Goal: Transaction & Acquisition: Purchase product/service

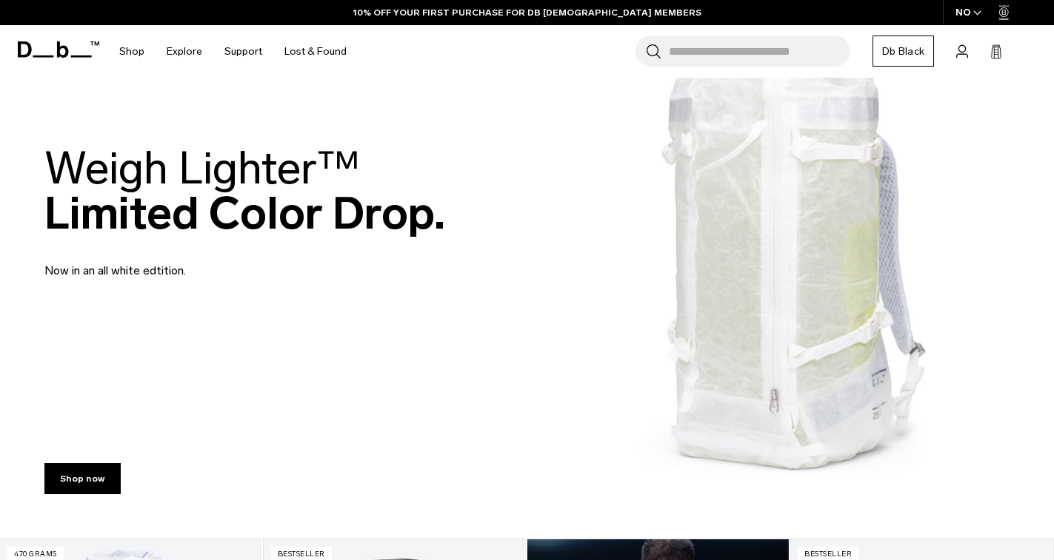
scroll to position [74, 0]
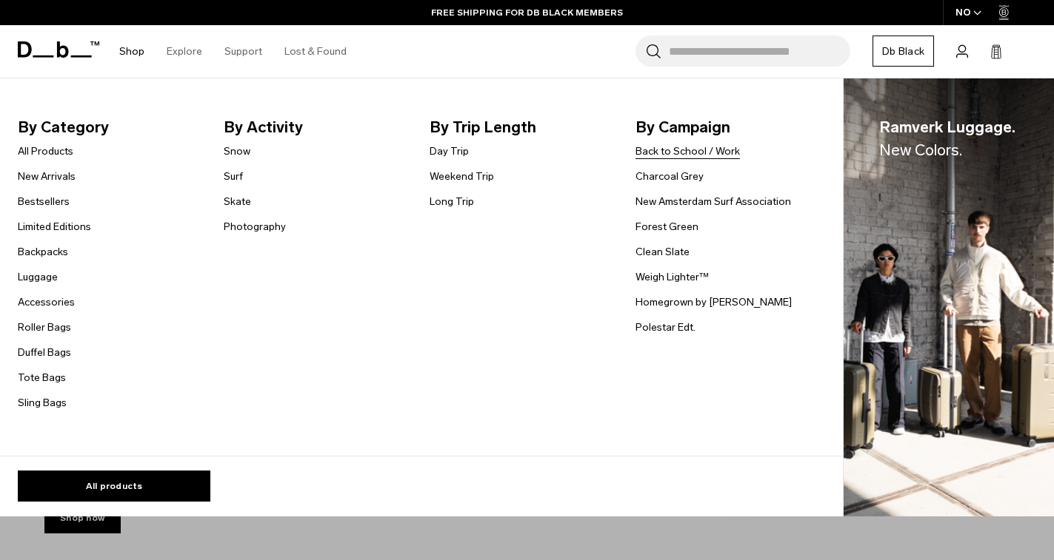
click at [660, 153] on link "Back to School / Work" at bounding box center [687, 152] width 104 height 16
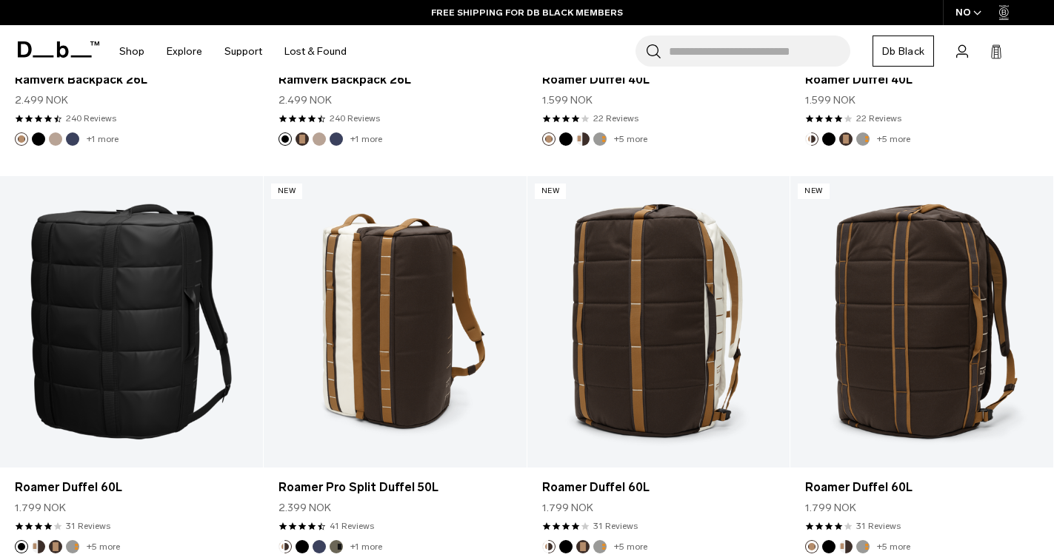
scroll to position [5080, 0]
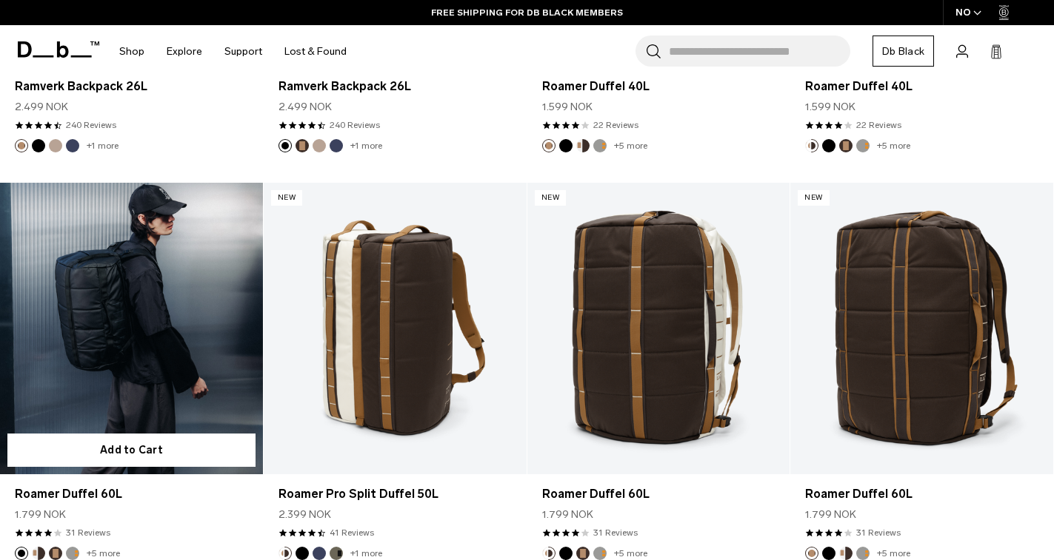
click at [155, 309] on link "Roamer Duffel 60L" at bounding box center [131, 329] width 263 height 292
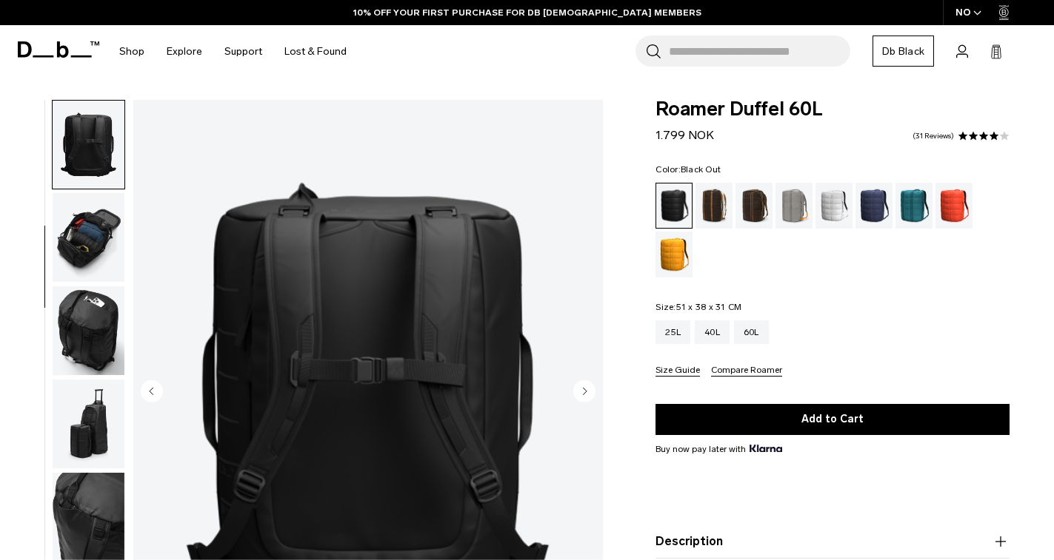
click at [87, 315] on img "button" at bounding box center [89, 331] width 72 height 89
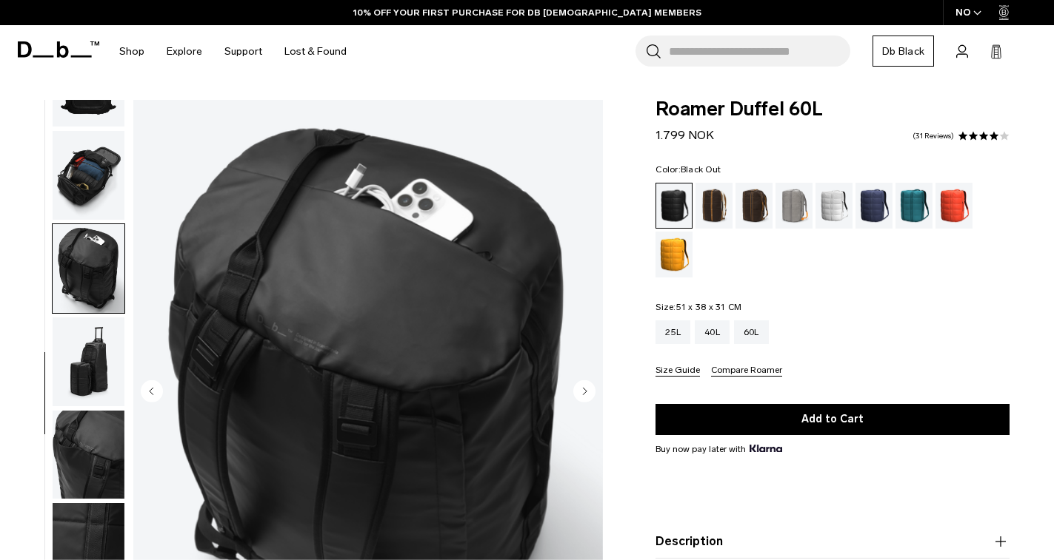
scroll to position [74, 0]
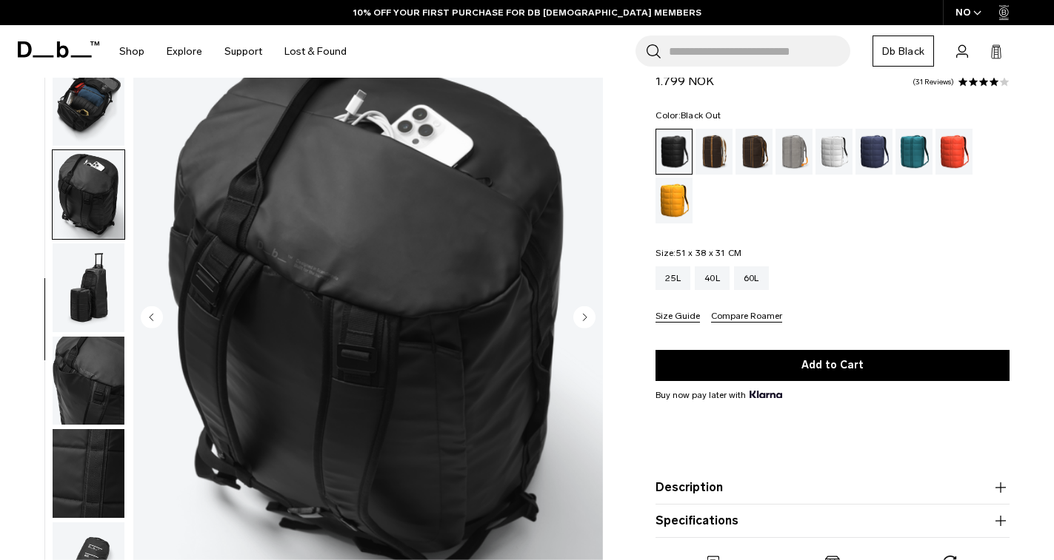
click at [99, 369] on img "button" at bounding box center [89, 381] width 72 height 89
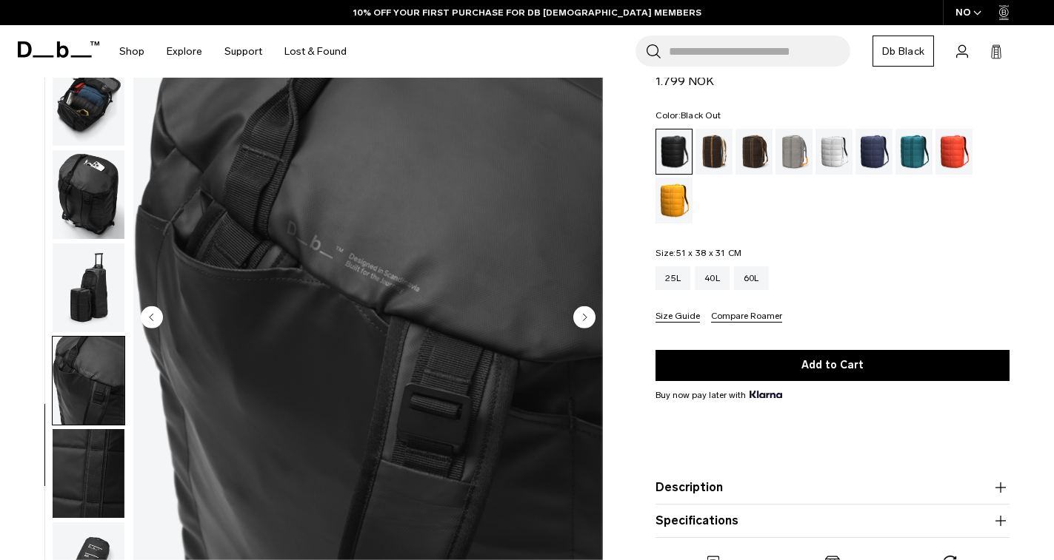
click at [98, 284] on img "button" at bounding box center [89, 288] width 72 height 89
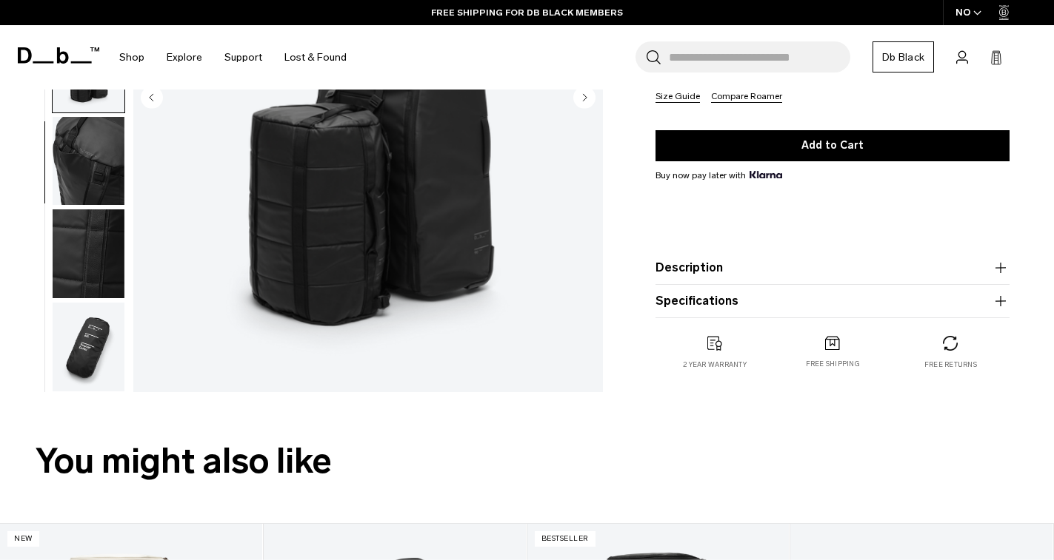
scroll to position [296, 0]
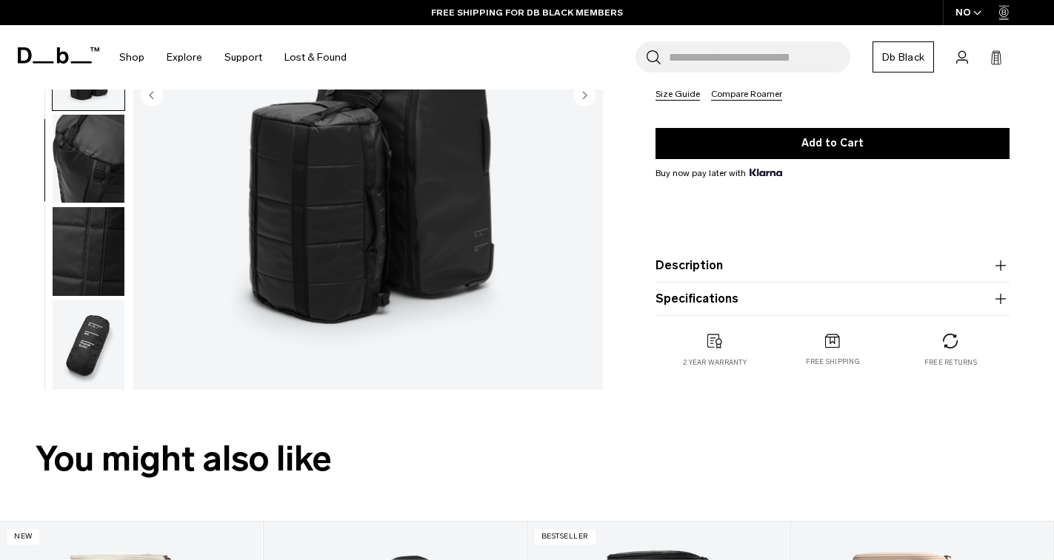
click at [84, 326] on img "button" at bounding box center [89, 345] width 72 height 89
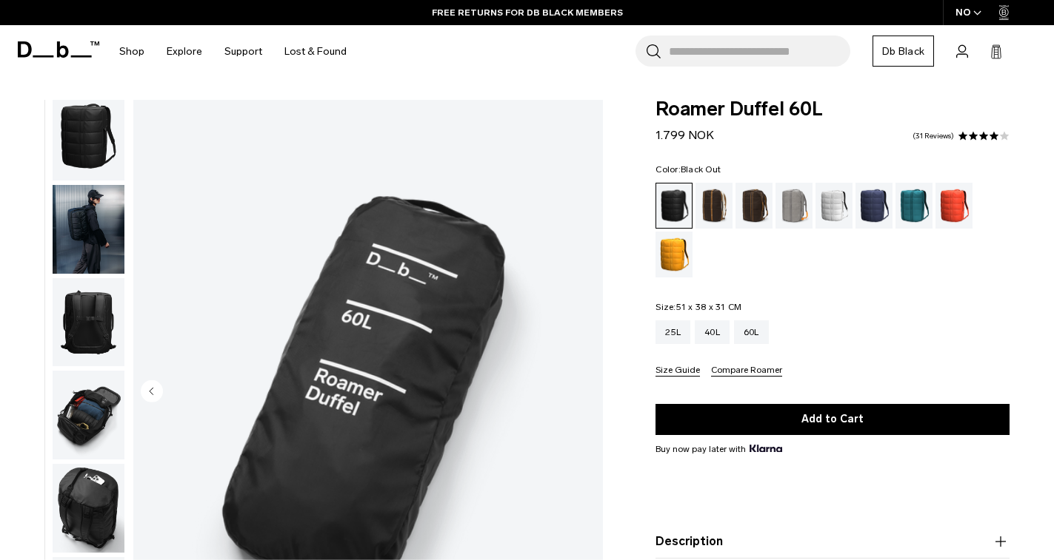
scroll to position [0, 0]
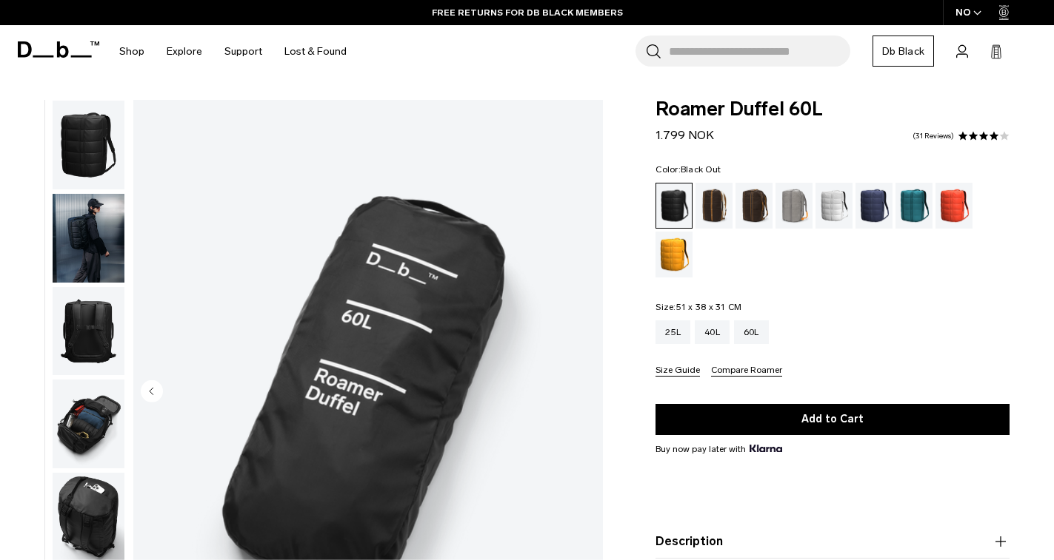
click at [107, 152] on img "button" at bounding box center [89, 145] width 72 height 89
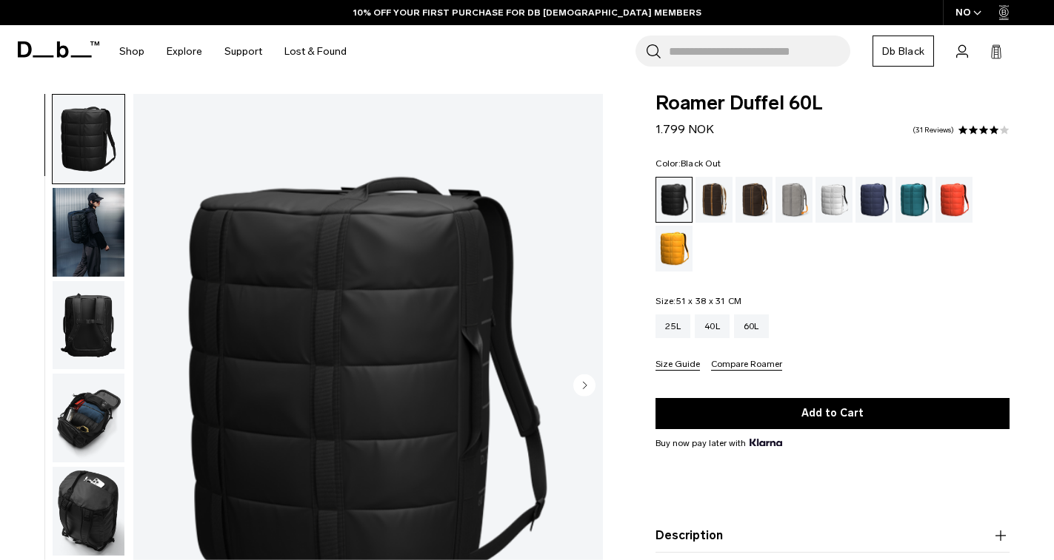
scroll to position [74, 0]
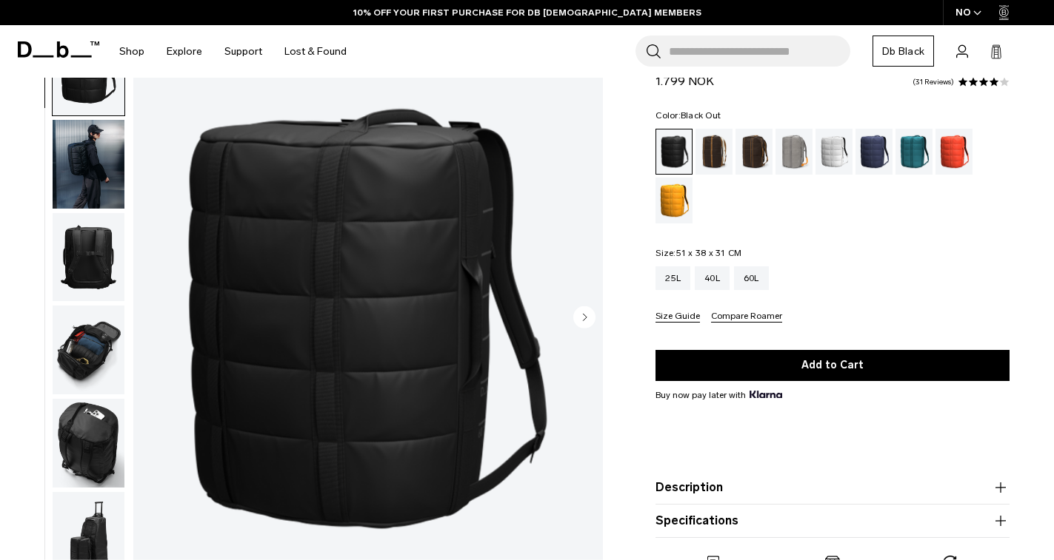
click at [92, 351] on img "button" at bounding box center [89, 350] width 72 height 89
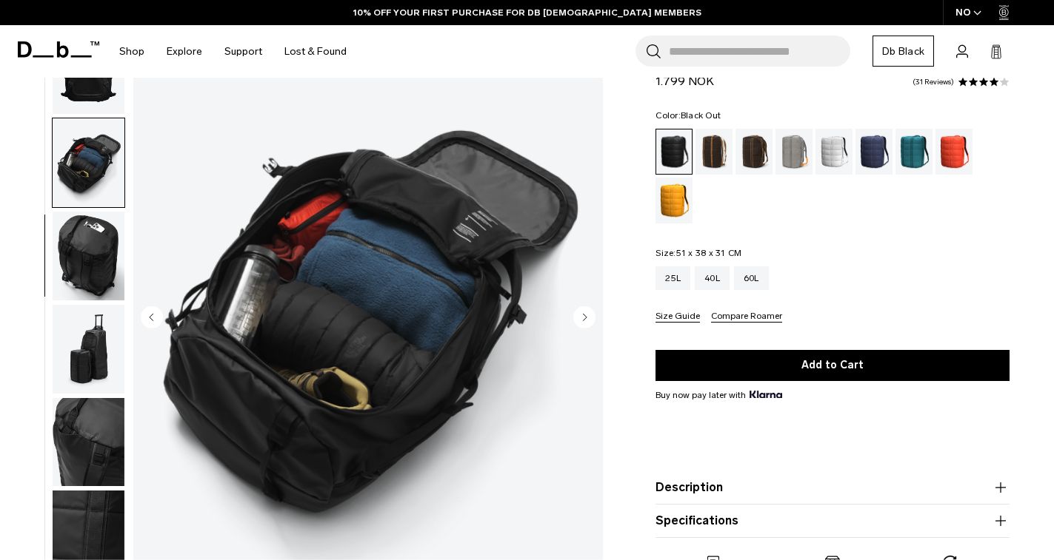
scroll to position [249, 0]
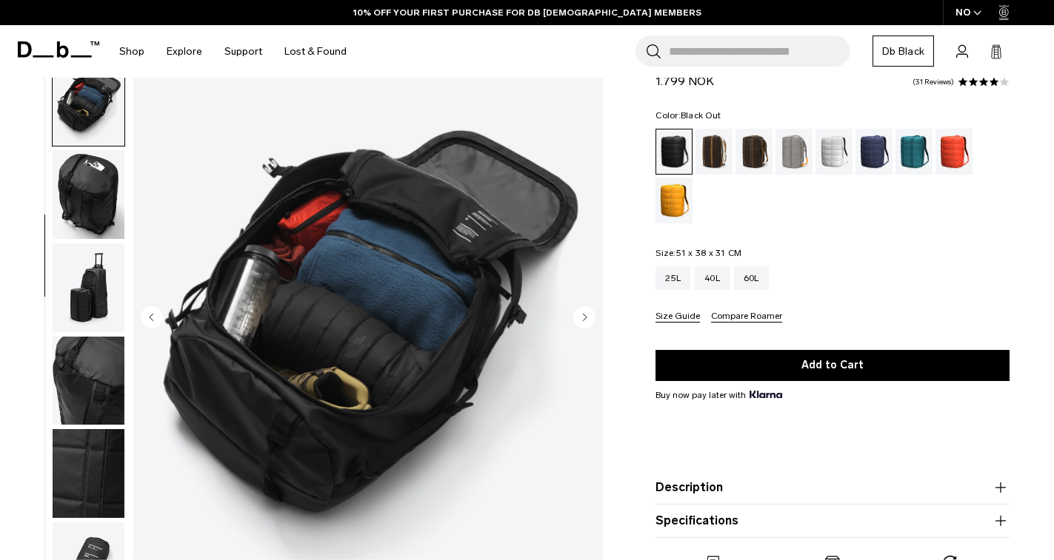
click at [93, 372] on img "button" at bounding box center [89, 381] width 72 height 89
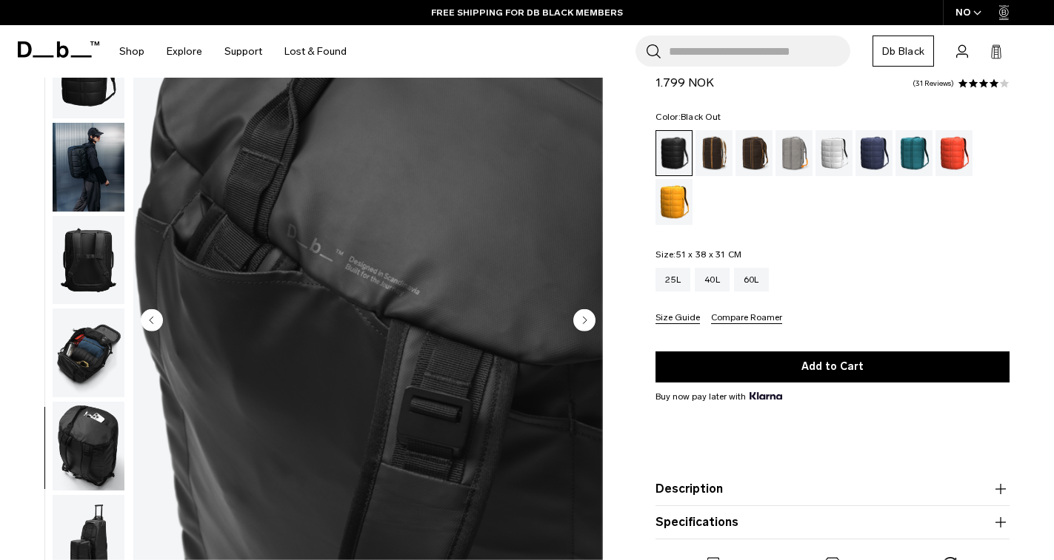
scroll to position [0, 0]
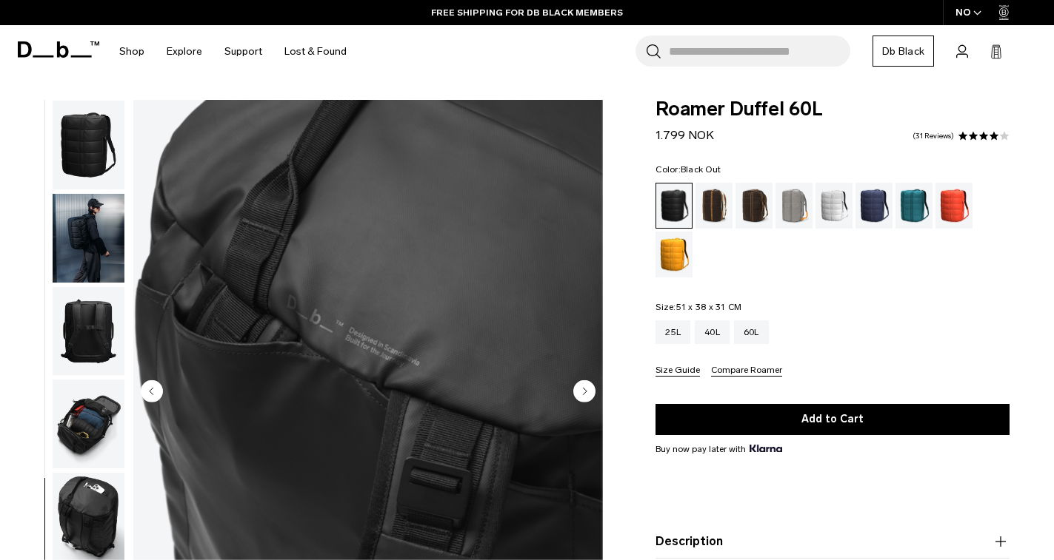
click at [79, 202] on img "button" at bounding box center [89, 238] width 72 height 89
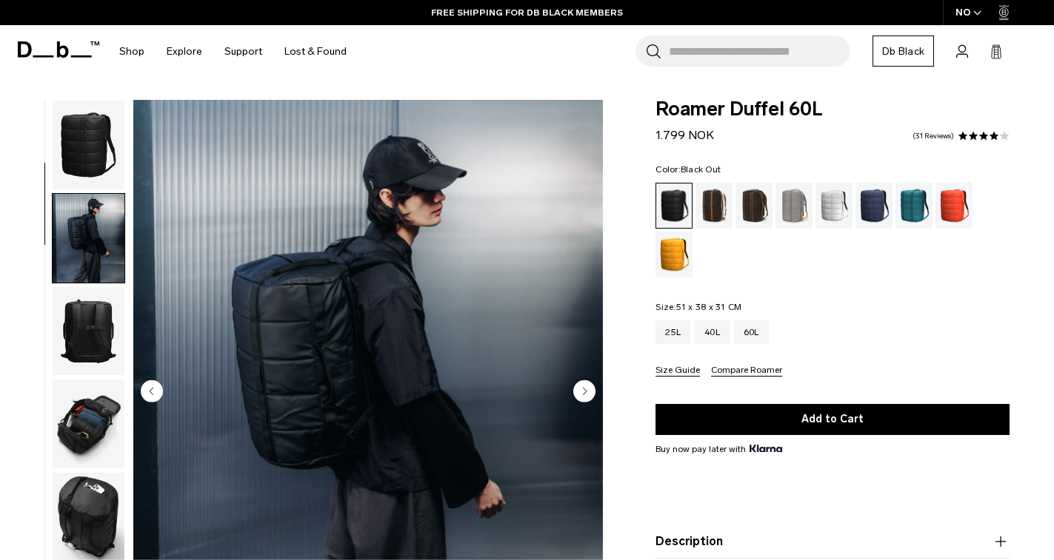
scroll to position [93, 0]
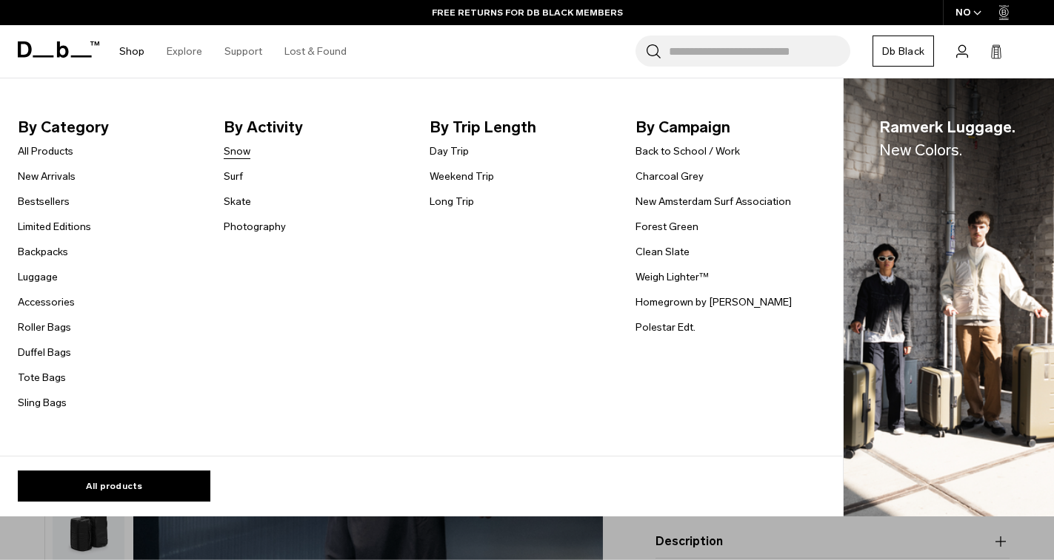
click at [231, 151] on link "Snow" at bounding box center [237, 152] width 27 height 16
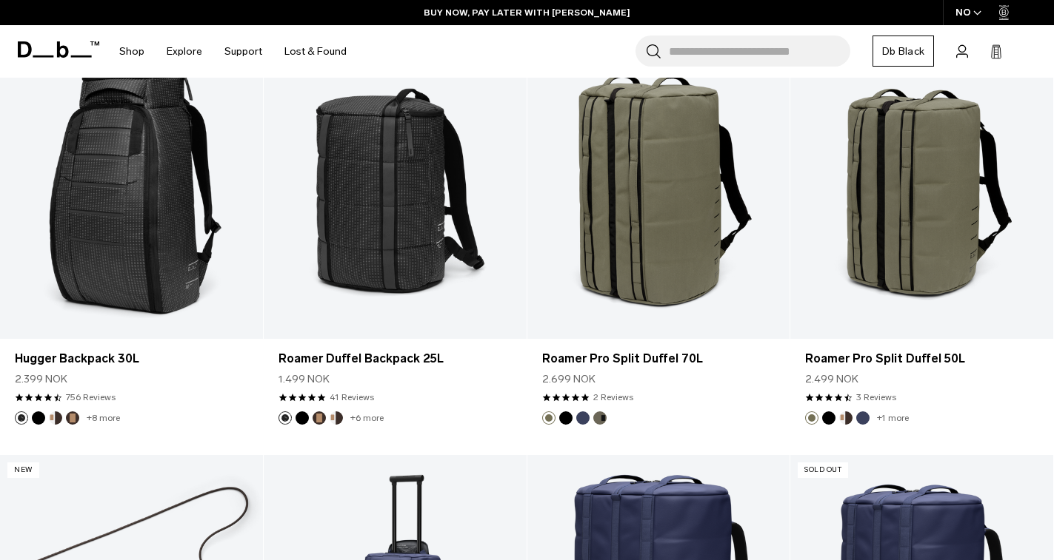
scroll to position [2812, 0]
